Goal: Transaction & Acquisition: Purchase product/service

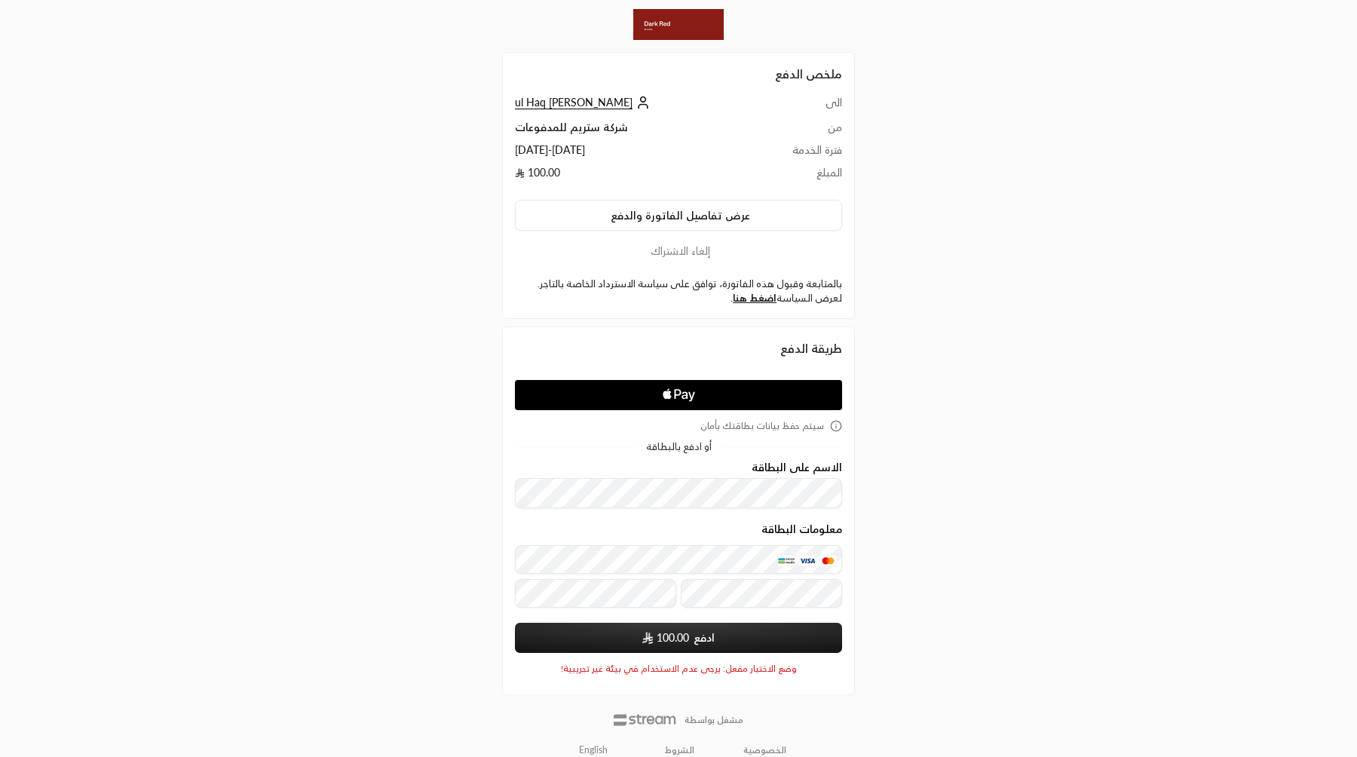
click at [594, 751] on link "English" at bounding box center [593, 749] width 45 height 24
